Goal: Use online tool/utility: Utilize a website feature to perform a specific function

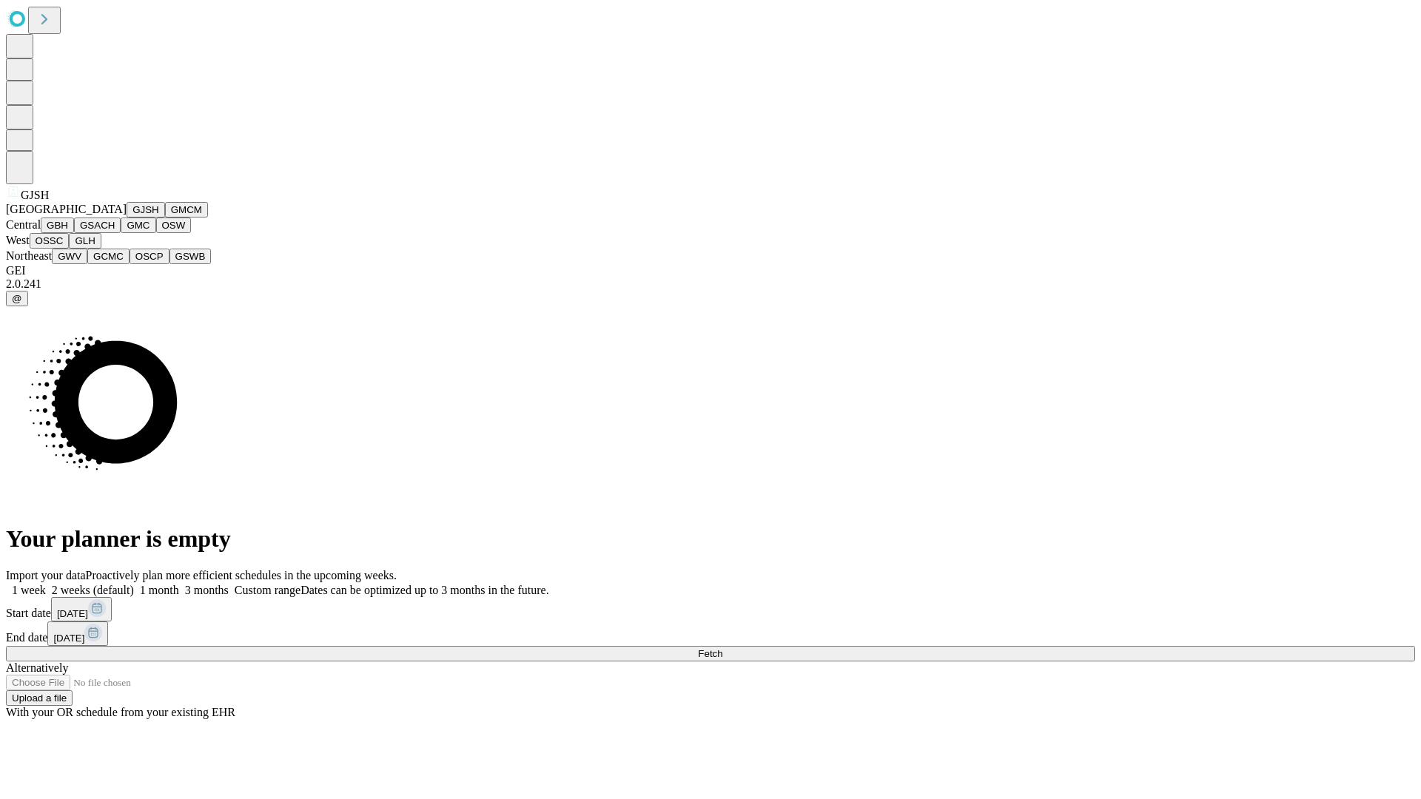
click at [127, 218] on button "GJSH" at bounding box center [146, 210] width 38 height 16
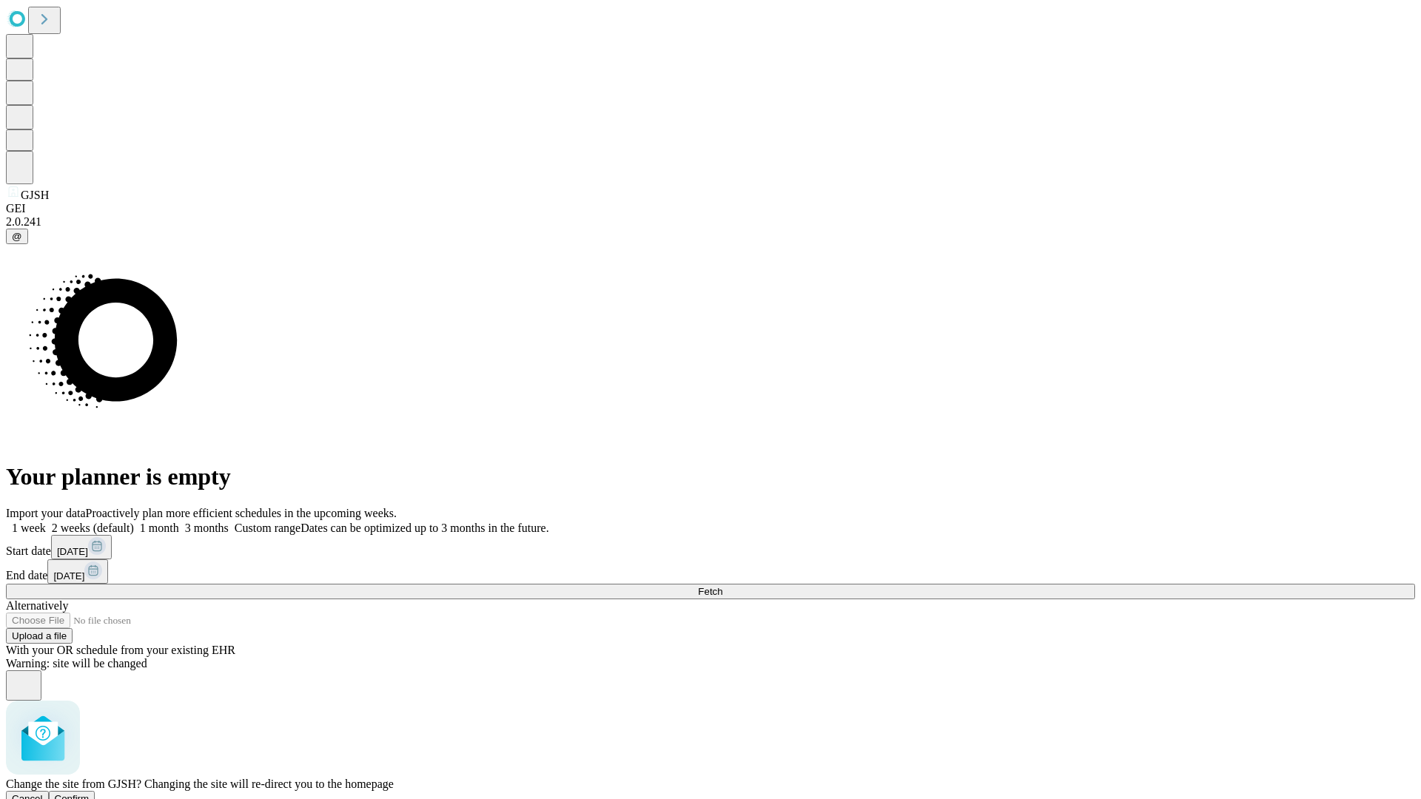
click at [90, 793] on span "Confirm" at bounding box center [72, 798] width 35 height 11
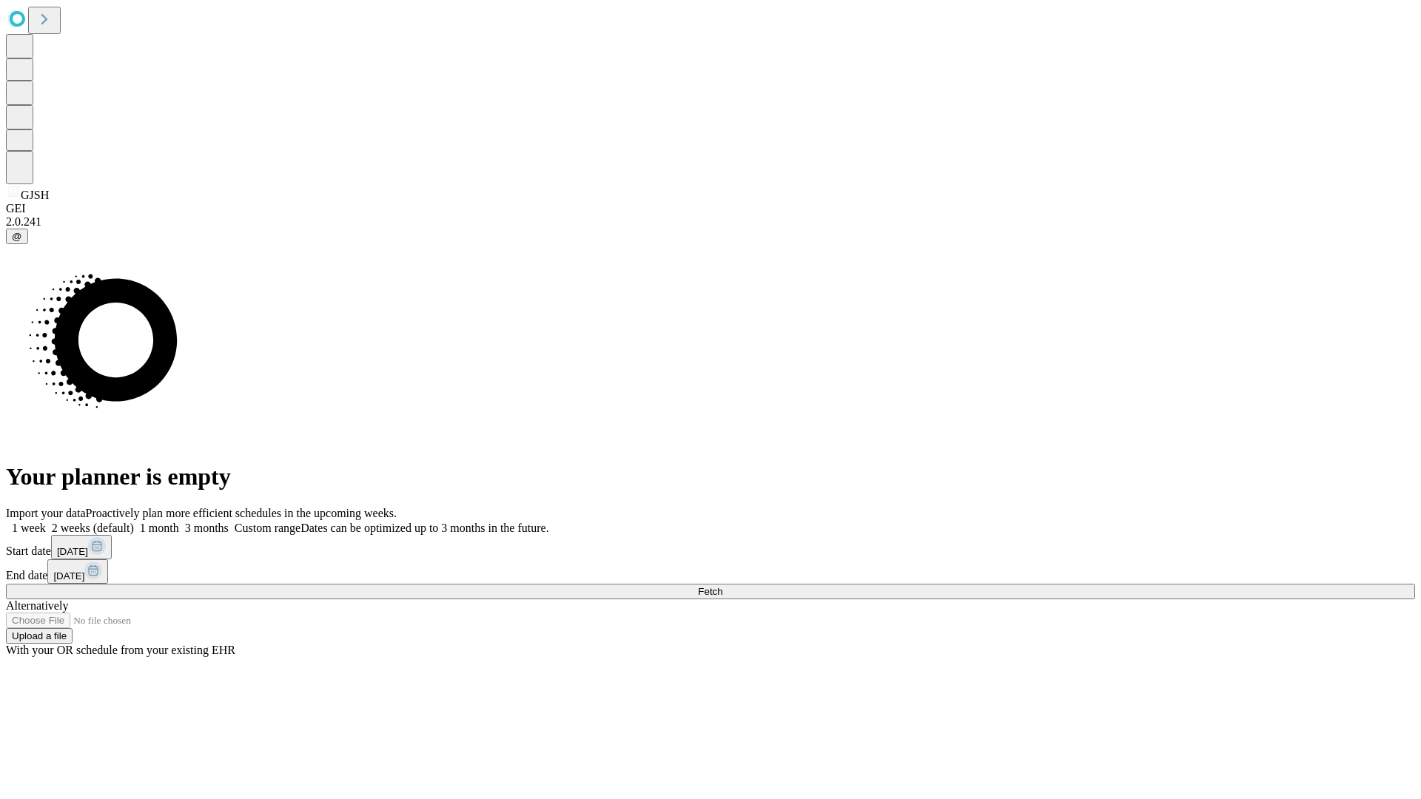
click at [134, 522] on label "2 weeks (default)" at bounding box center [90, 528] width 88 height 13
click at [722, 586] on span "Fetch" at bounding box center [710, 591] width 24 height 11
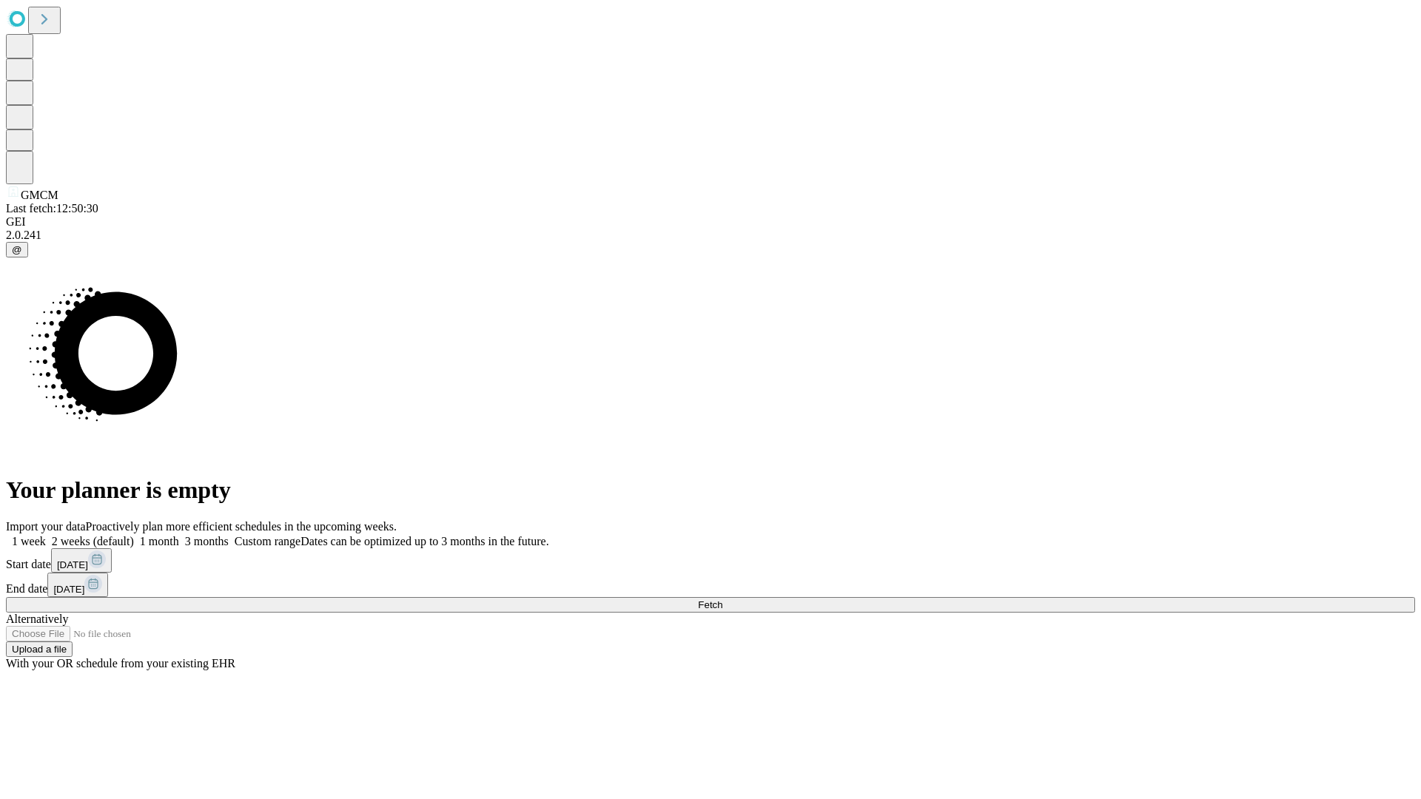
click at [134, 535] on label "2 weeks (default)" at bounding box center [90, 541] width 88 height 13
click at [722, 599] on span "Fetch" at bounding box center [710, 604] width 24 height 11
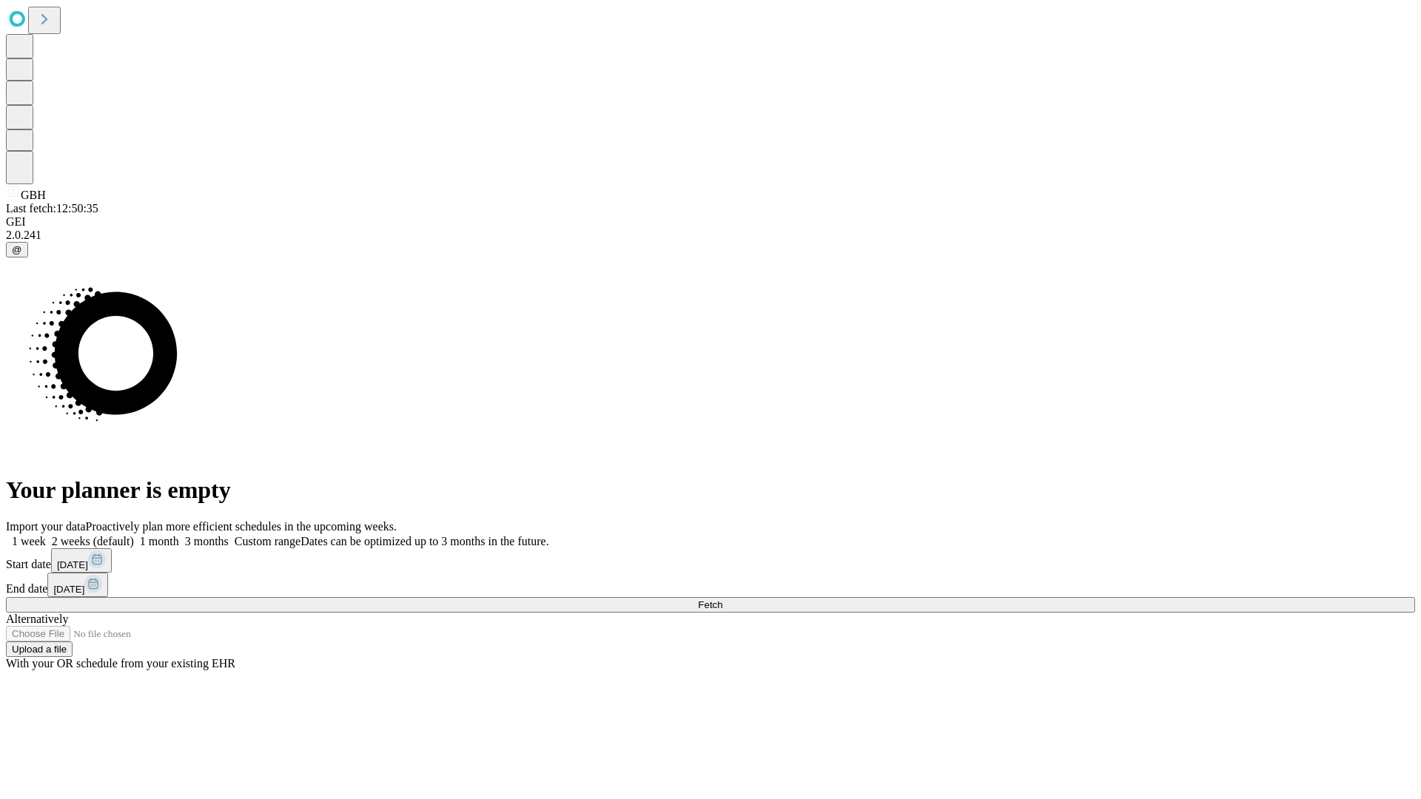
click at [134, 535] on label "2 weeks (default)" at bounding box center [90, 541] width 88 height 13
click at [722, 599] on span "Fetch" at bounding box center [710, 604] width 24 height 11
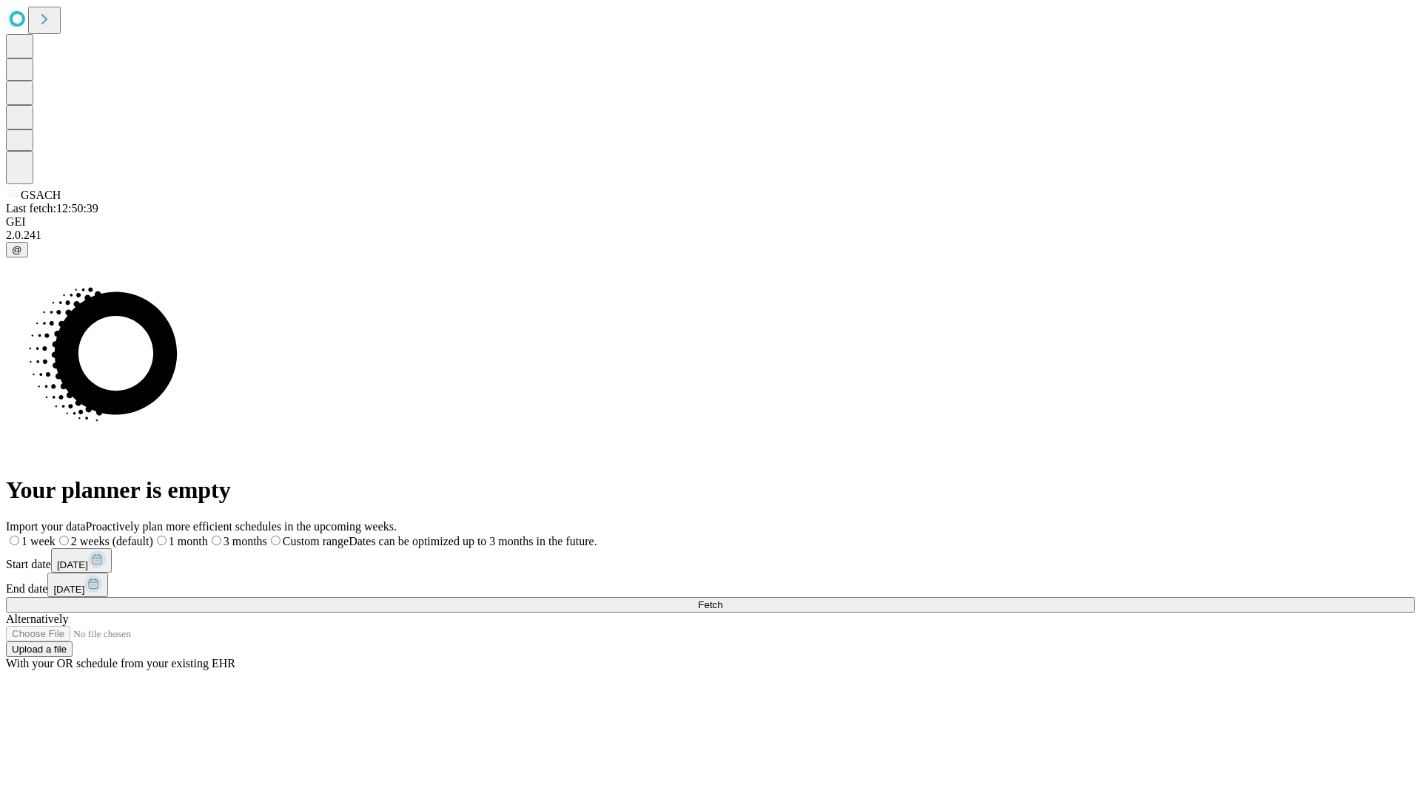
click at [153, 535] on label "2 weeks (default)" at bounding box center [105, 541] width 98 height 13
click at [722, 599] on span "Fetch" at bounding box center [710, 604] width 24 height 11
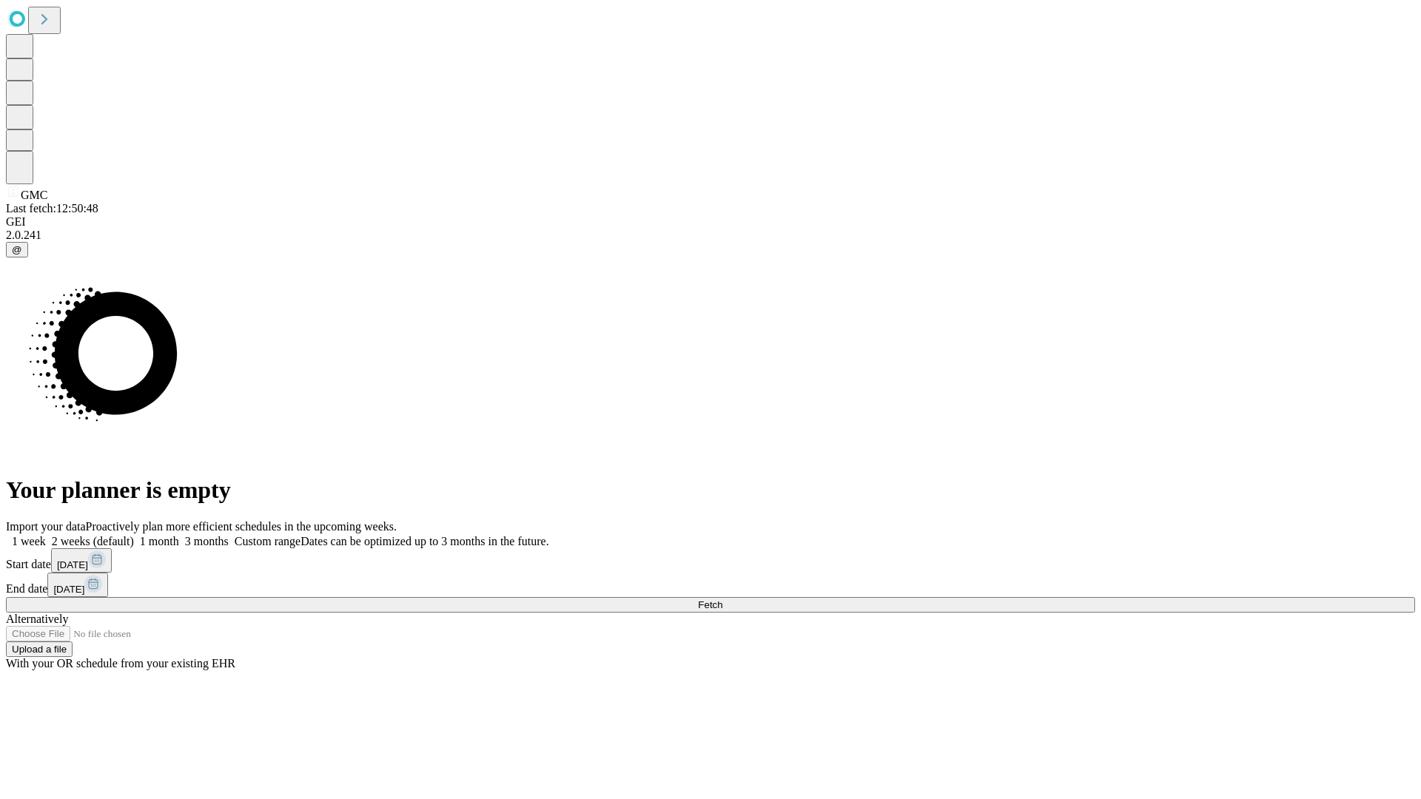
click at [722, 599] on span "Fetch" at bounding box center [710, 604] width 24 height 11
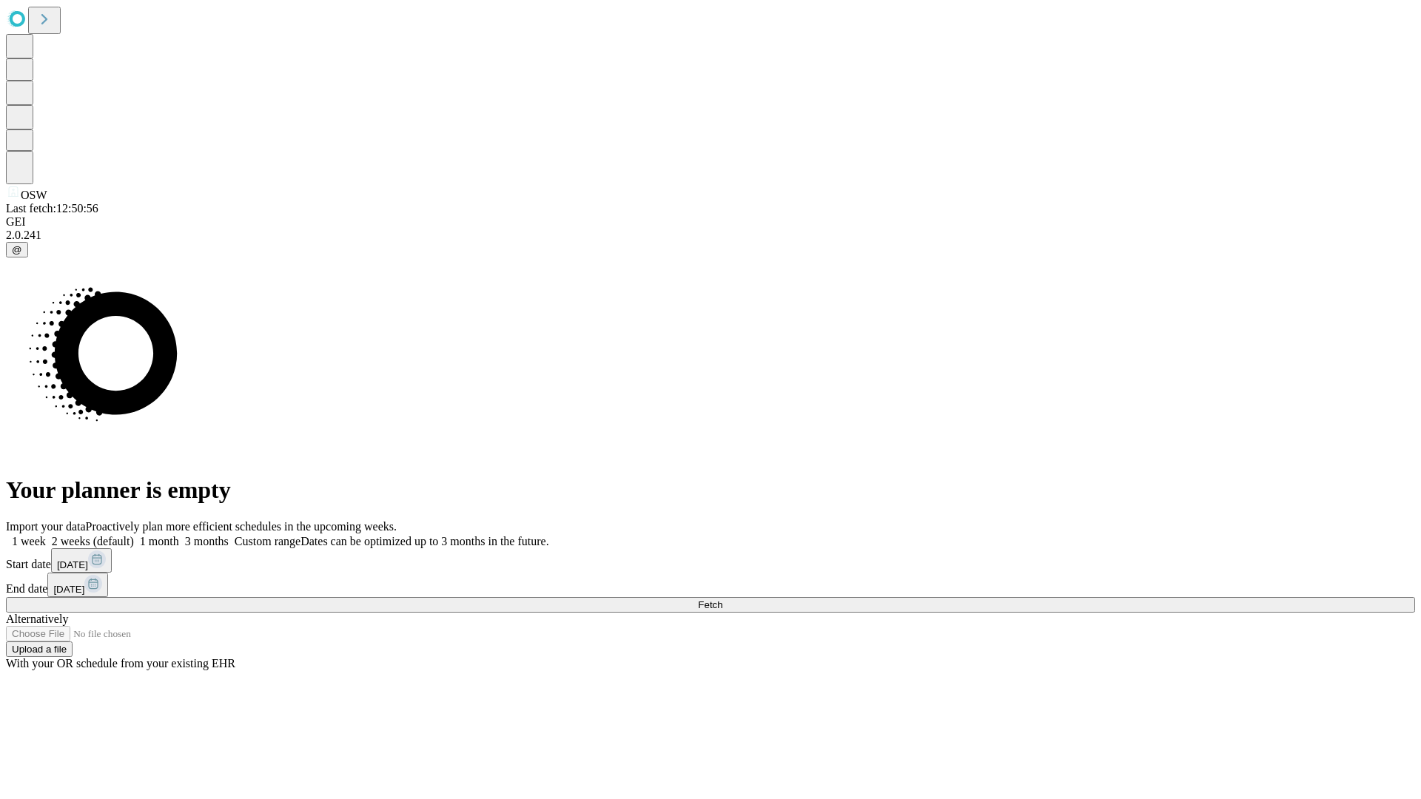
click at [134, 535] on label "2 weeks (default)" at bounding box center [90, 541] width 88 height 13
click at [722, 599] on span "Fetch" at bounding box center [710, 604] width 24 height 11
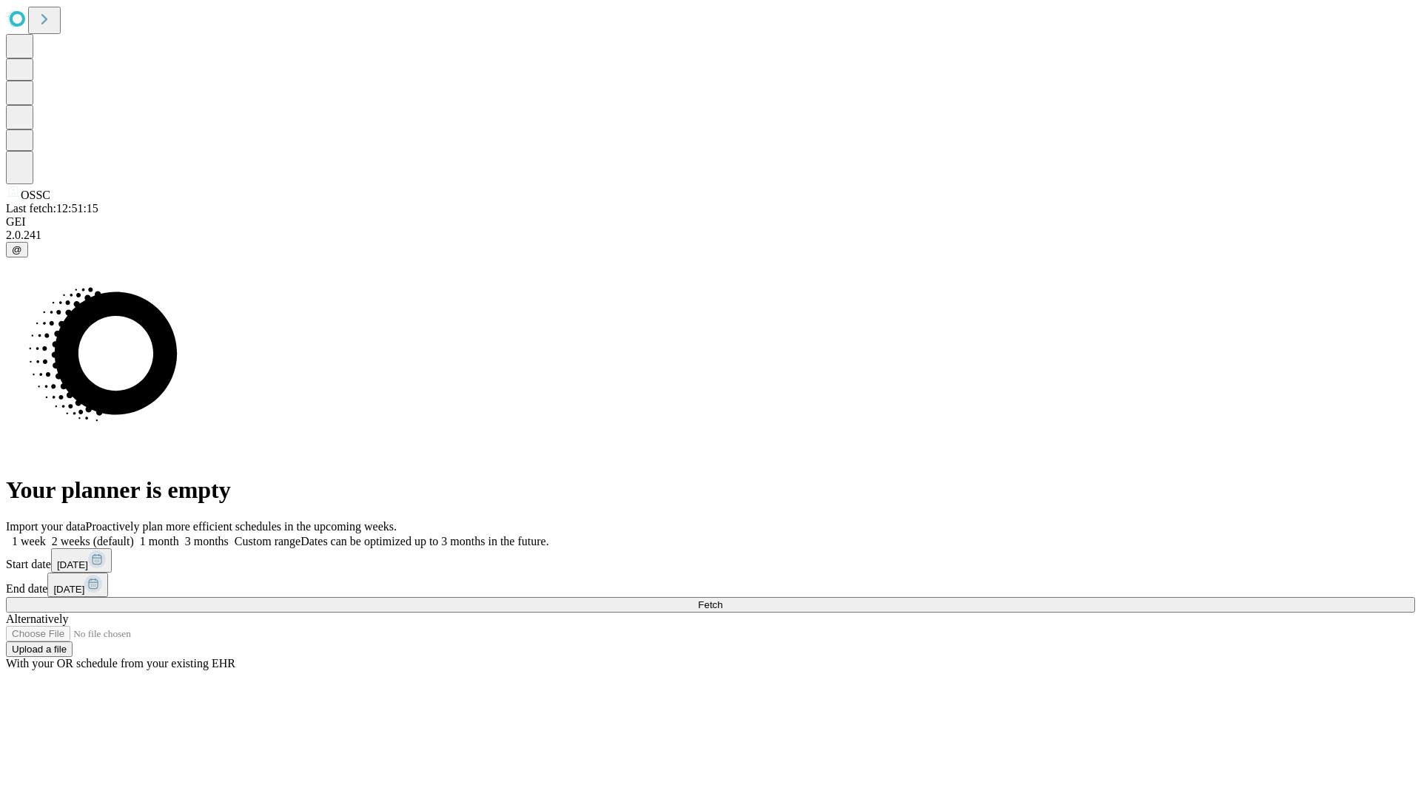
click at [134, 535] on label "2 weeks (default)" at bounding box center [90, 541] width 88 height 13
click at [722, 599] on span "Fetch" at bounding box center [710, 604] width 24 height 11
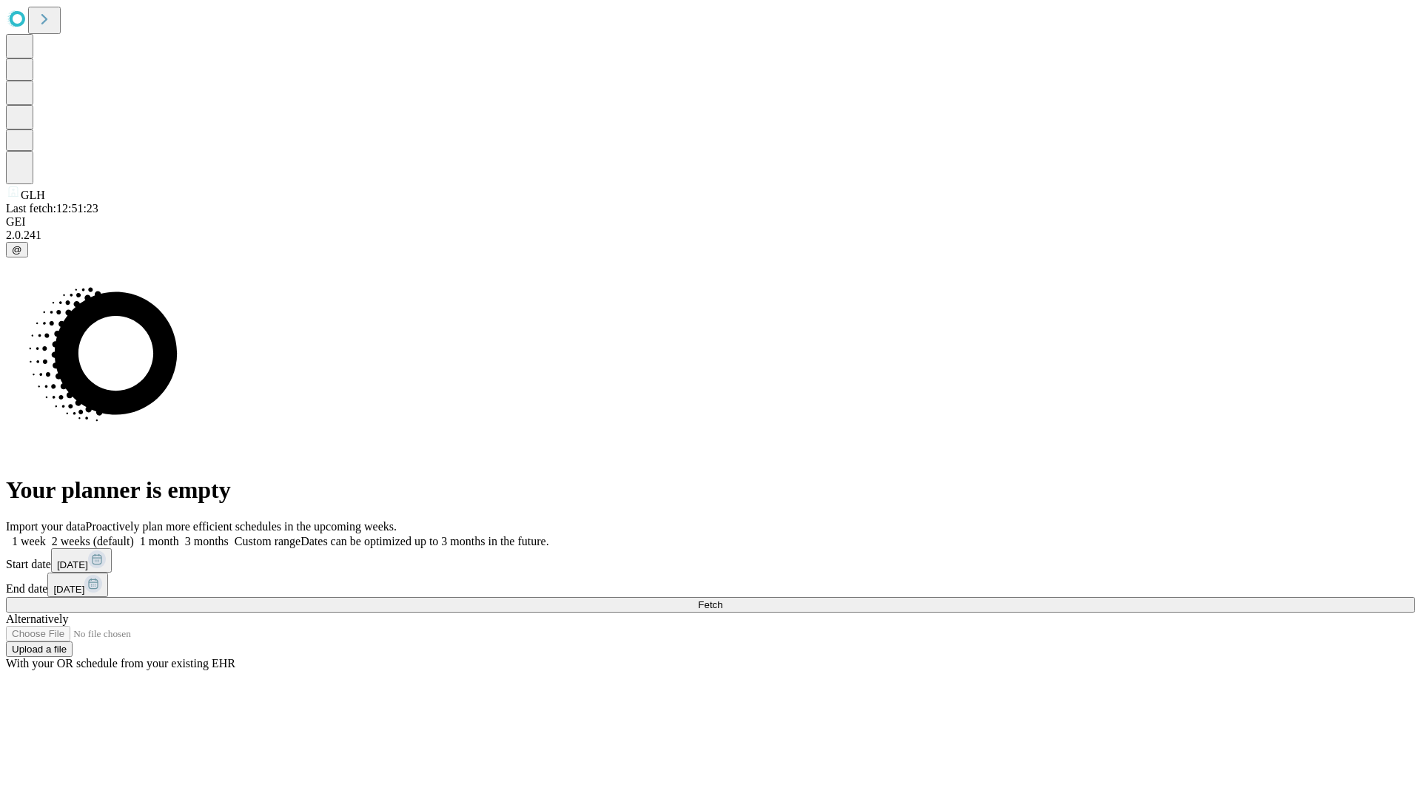
click at [722, 599] on span "Fetch" at bounding box center [710, 604] width 24 height 11
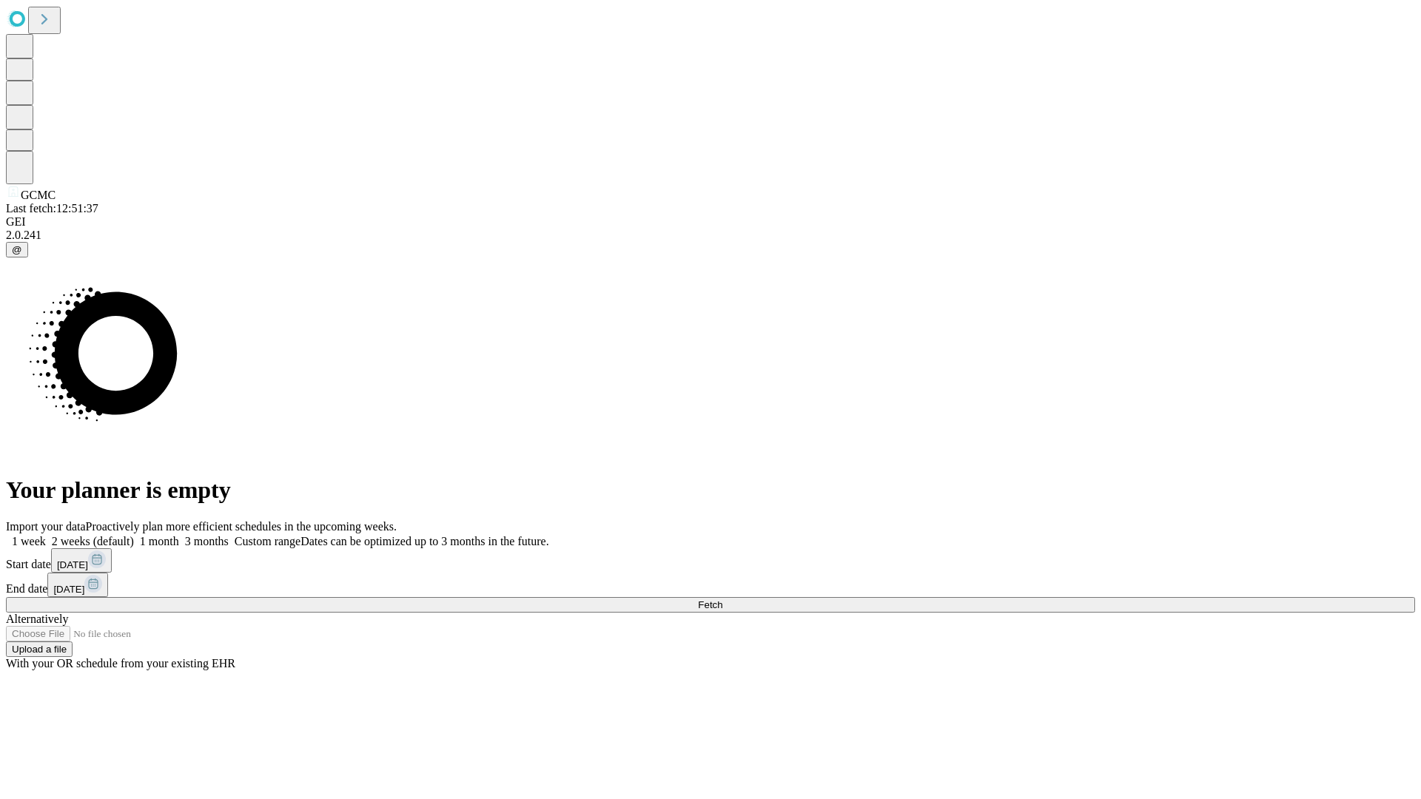
click at [134, 535] on label "2 weeks (default)" at bounding box center [90, 541] width 88 height 13
click at [722, 599] on span "Fetch" at bounding box center [710, 604] width 24 height 11
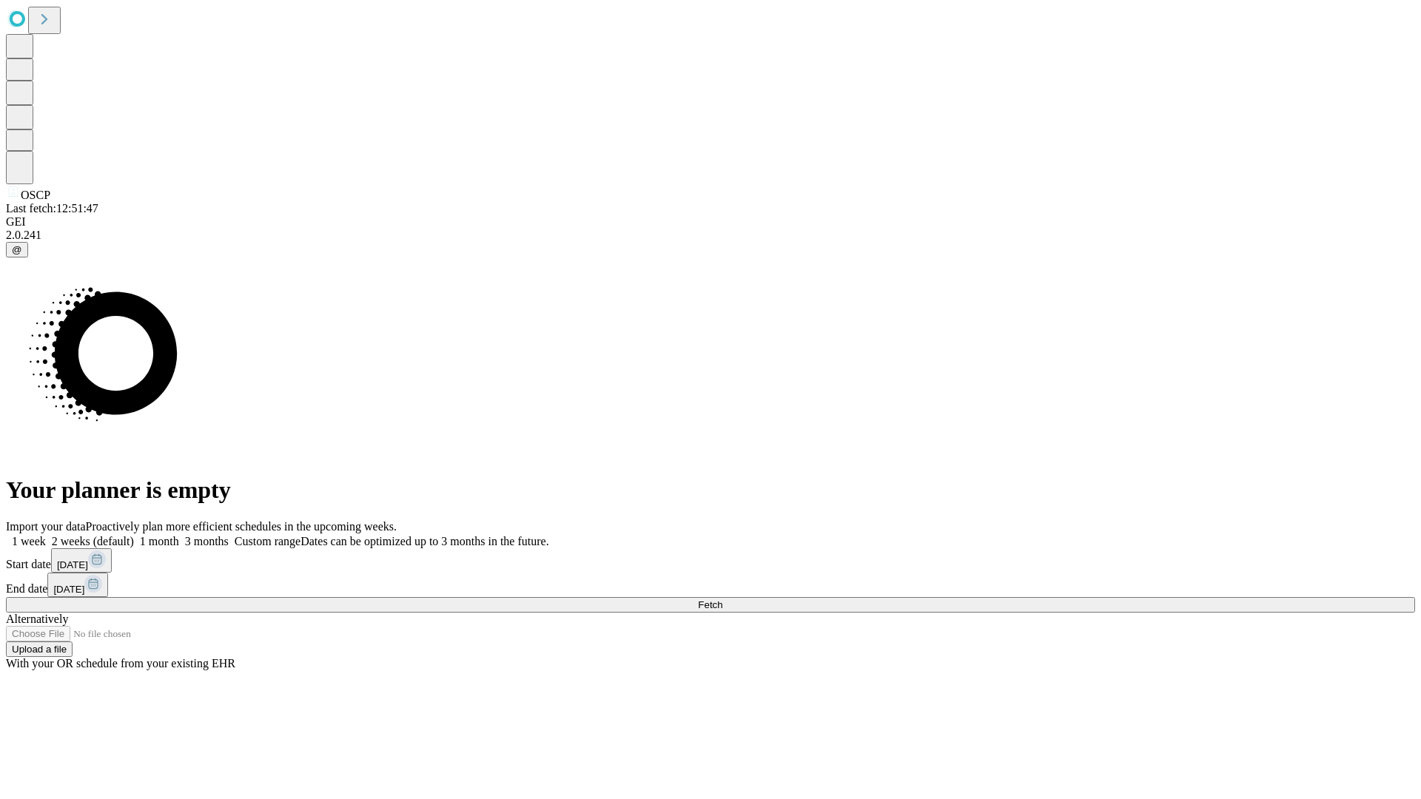
click at [134, 535] on label "2 weeks (default)" at bounding box center [90, 541] width 88 height 13
click at [722, 599] on span "Fetch" at bounding box center [710, 604] width 24 height 11
